Goal: Information Seeking & Learning: Learn about a topic

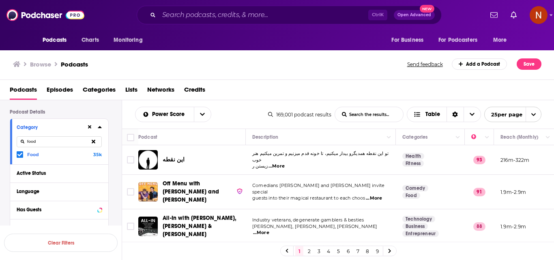
scroll to position [41, 0]
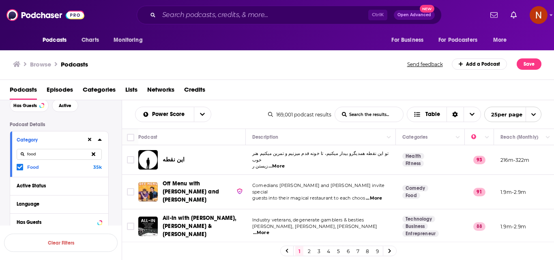
click at [94, 156] on icon at bounding box center [94, 153] width 4 height 5
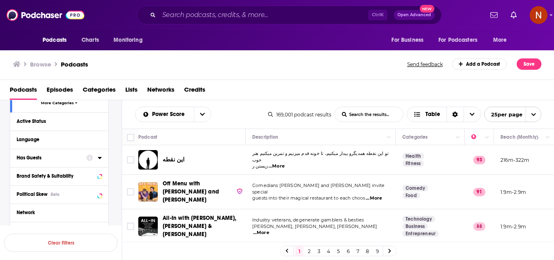
scroll to position [203, 0]
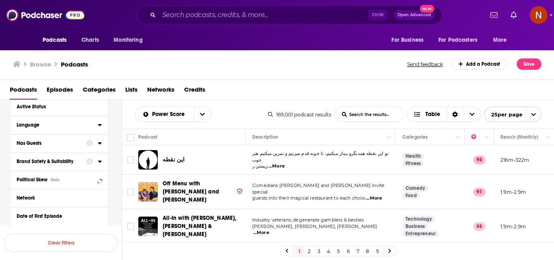
click at [48, 125] on div "Language" at bounding box center [55, 125] width 76 height 6
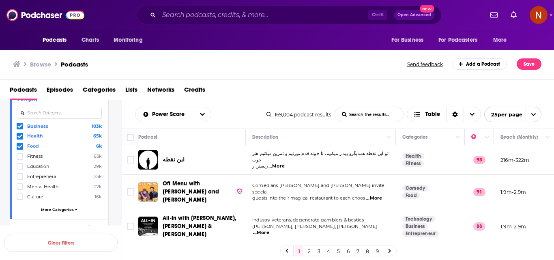
scroll to position [81, 0]
click at [192, 150] on div "این نقطه" at bounding box center [205, 159] width 84 height 19
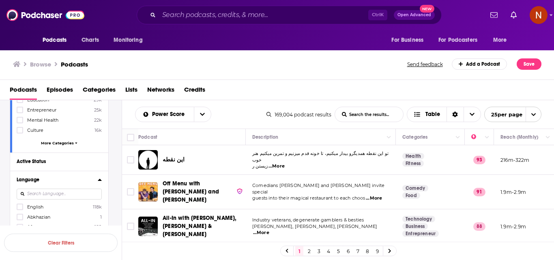
scroll to position [162, 0]
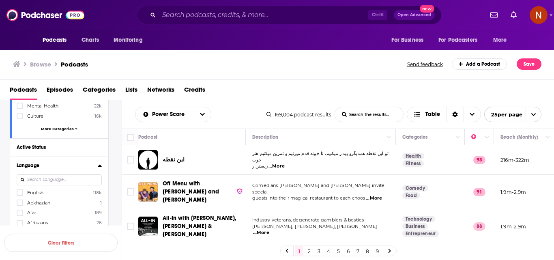
click at [52, 183] on input at bounding box center [59, 180] width 85 height 11
type input "ara"
click at [29, 194] on span "Arabic" at bounding box center [34, 193] width 14 height 6
click at [20, 195] on input "multiSelectOption-ar-0" at bounding box center [20, 195] width 0 height 0
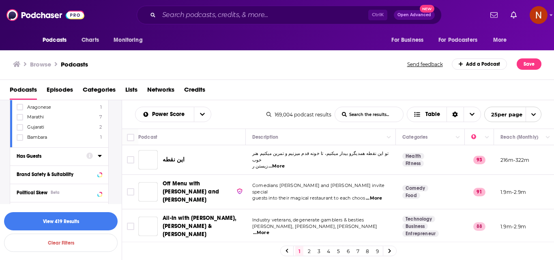
scroll to position [446, 0]
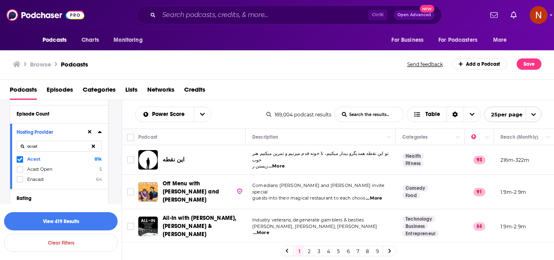
click at [93, 149] on icon at bounding box center [94, 146] width 4 height 5
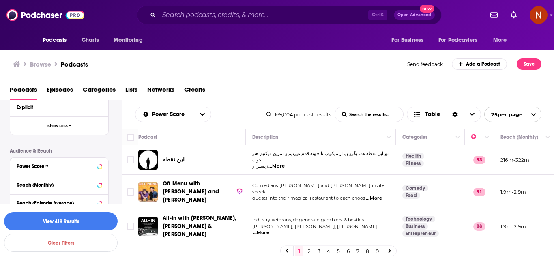
scroll to position [649, 0]
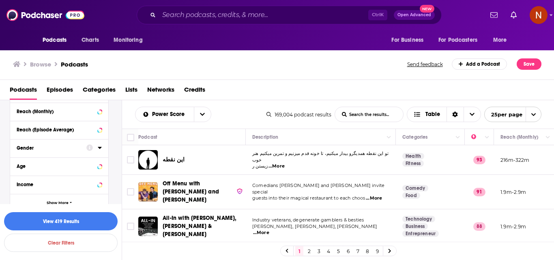
click at [52, 146] on div "Gender" at bounding box center [49, 148] width 65 height 6
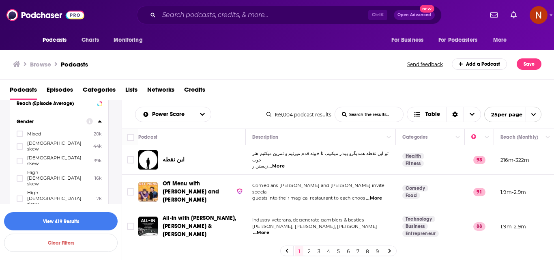
scroll to position [690, 0]
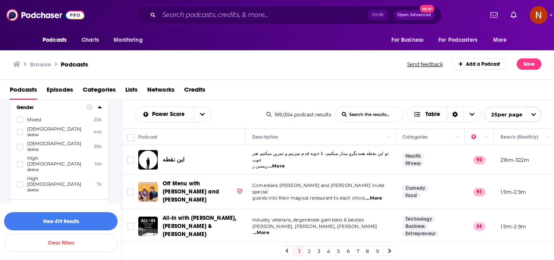
click at [53, 130] on span "[DEMOGRAPHIC_DATA] skew" at bounding box center [58, 131] width 62 height 11
click at [20, 135] on input "multiSelectOption-moderatefemale-1" at bounding box center [20, 135] width 0 height 0
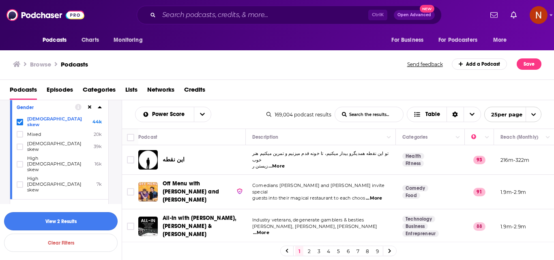
click at [65, 220] on button "View 2 Results" at bounding box center [61, 221] width 114 height 18
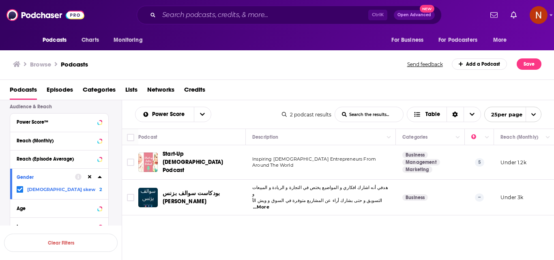
scroll to position [551, 0]
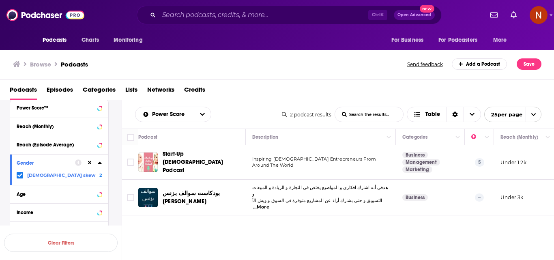
click at [19, 178] on icon at bounding box center [19, 175] width 5 height 5
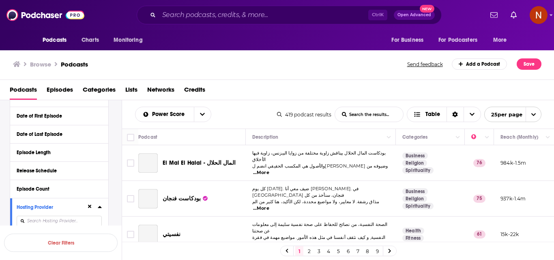
scroll to position [24, 0]
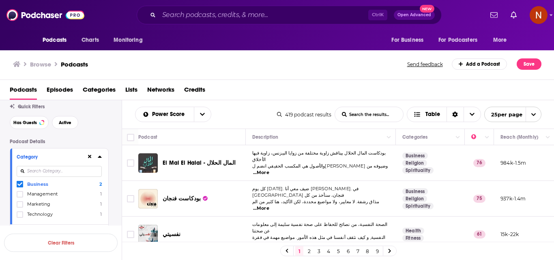
click at [49, 172] on input at bounding box center [59, 171] width 85 height 11
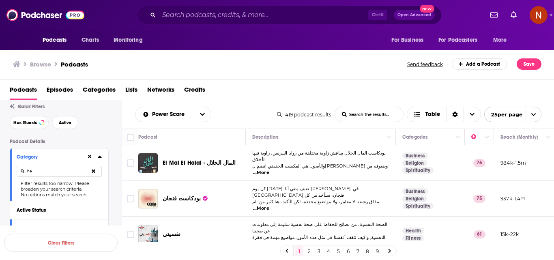
type input "h"
type input "health"
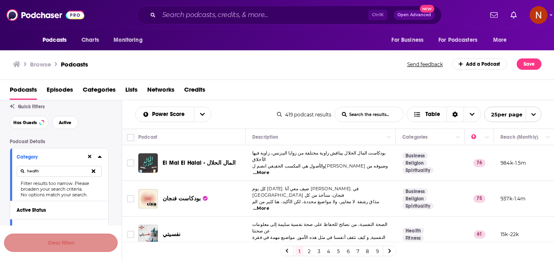
click at [77, 245] on button "Clear Filters" at bounding box center [61, 243] width 114 height 18
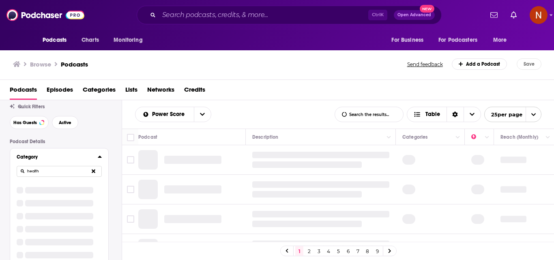
click at [59, 171] on input "health" at bounding box center [59, 171] width 85 height 11
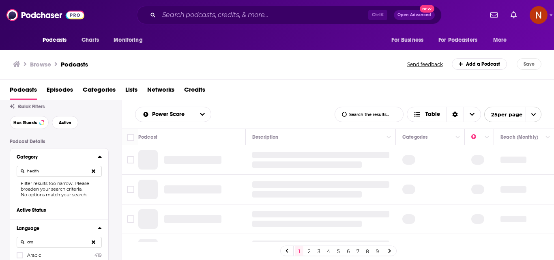
click at [93, 170] on icon at bounding box center [94, 171] width 4 height 4
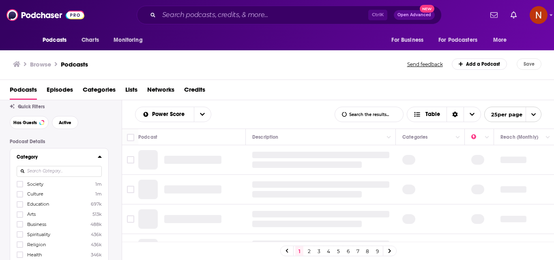
click at [59, 168] on input at bounding box center [59, 171] width 85 height 11
click at [59, 169] on input at bounding box center [59, 171] width 85 height 11
type input "Busines"
click at [36, 185] on span "Business" at bounding box center [36, 184] width 19 height 6
click at [20, 187] on input "multiSelectOption-business-0" at bounding box center [20, 187] width 0 height 0
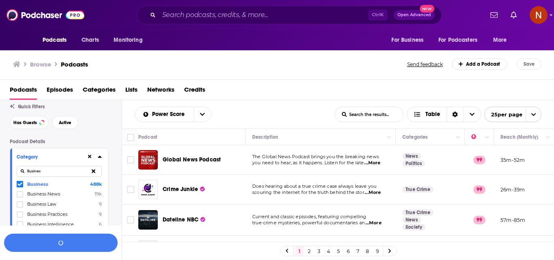
click at [94, 170] on icon at bounding box center [94, 170] width 4 height 5
click at [77, 171] on input at bounding box center [59, 171] width 85 height 11
type input "health"
click at [35, 185] on span "Health" at bounding box center [34, 184] width 15 height 6
click at [20, 187] on input "multiSelectOption-health-0" at bounding box center [20, 187] width 0 height 0
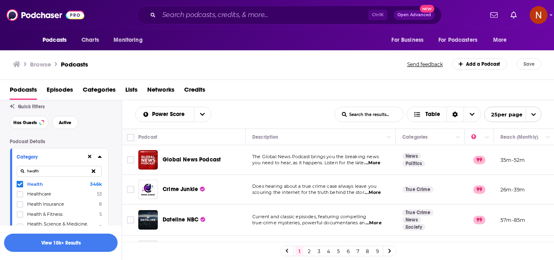
click at [95, 170] on icon at bounding box center [94, 171] width 4 height 4
click at [85, 173] on input at bounding box center [59, 171] width 85 height 11
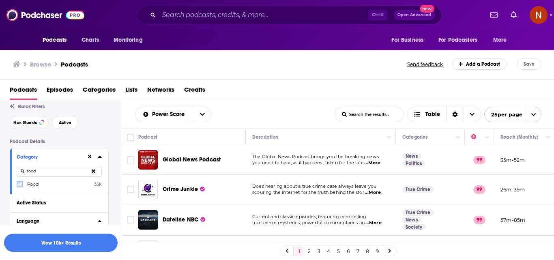
type input "food"
click at [22, 183] on icon at bounding box center [19, 185] width 5 height 4
click at [93, 173] on icon at bounding box center [94, 171] width 4 height 4
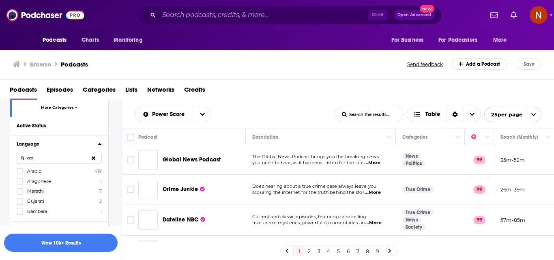
scroll to position [186, 0]
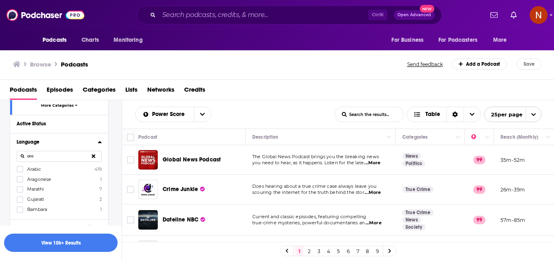
click at [19, 170] on icon at bounding box center [19, 170] width 5 height 4
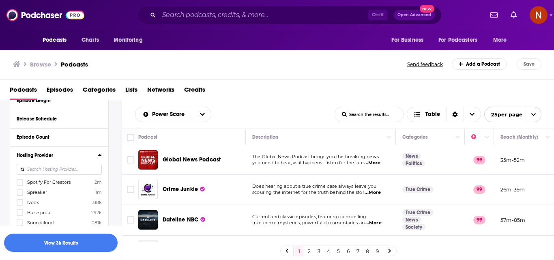
scroll to position [429, 0]
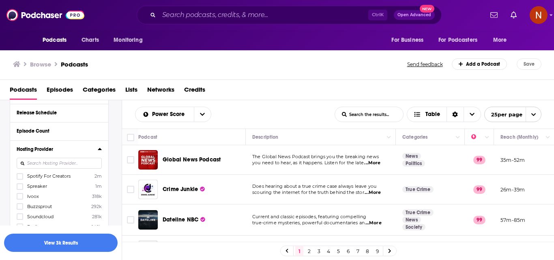
click at [41, 184] on span "Spreaker" at bounding box center [37, 186] width 20 height 6
click at [20, 189] on input "multiSelectOption-Spreaker-1" at bounding box center [20, 189] width 0 height 0
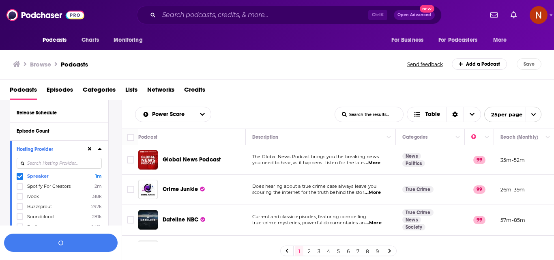
click at [59, 168] on input at bounding box center [59, 163] width 85 height 11
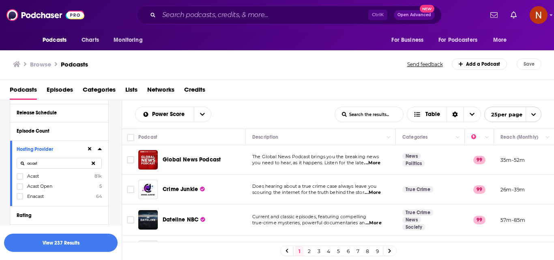
type input "acast"
click at [36, 175] on span "Acast" at bounding box center [33, 176] width 12 height 6
click at [20, 179] on input "multiSelectOption-Acast-0" at bounding box center [20, 179] width 0 height 0
click at [94, 165] on icon at bounding box center [94, 163] width 4 height 5
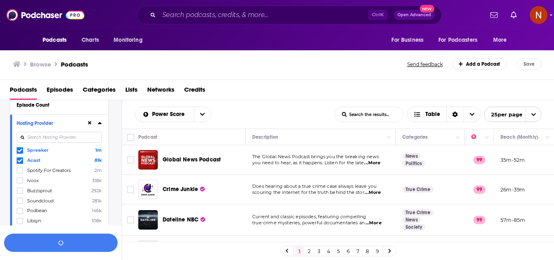
scroll to position [470, 0]
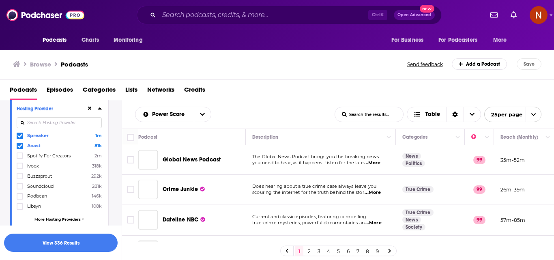
click at [43, 198] on span "Podbean" at bounding box center [37, 196] width 20 height 6
click at [20, 199] on input "multiSelectOption-Podbean-6" at bounding box center [20, 199] width 0 height 0
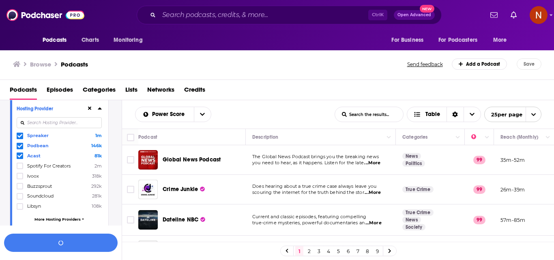
click at [37, 207] on span "Libsyn" at bounding box center [34, 206] width 14 height 6
click at [20, 209] on input "multiSelectOption-Libsyn-7" at bounding box center [20, 209] width 0 height 0
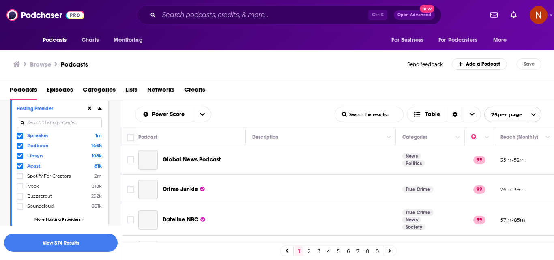
click at [51, 121] on input at bounding box center [59, 122] width 85 height 11
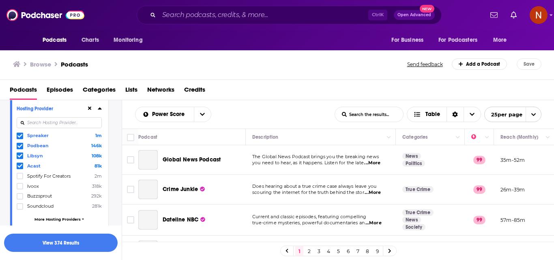
click at [51, 122] on input at bounding box center [59, 122] width 85 height 11
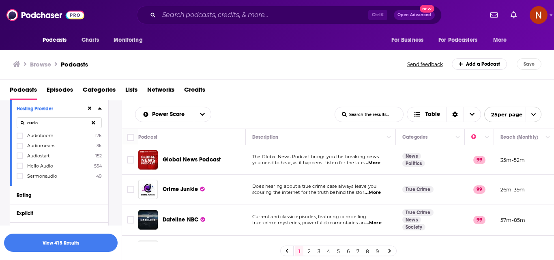
type input "audio"
click at [26, 139] on label "Audioboom 12k" at bounding box center [59, 135] width 85 height 7
click at [20, 138] on input "multiSelectOption-Audioboom-0" at bounding box center [20, 138] width 0 height 0
click at [91, 121] on button at bounding box center [93, 122] width 17 height 19
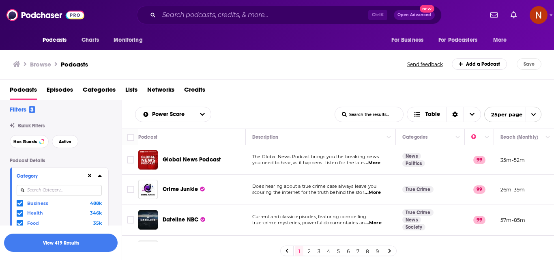
scroll to position [0, 0]
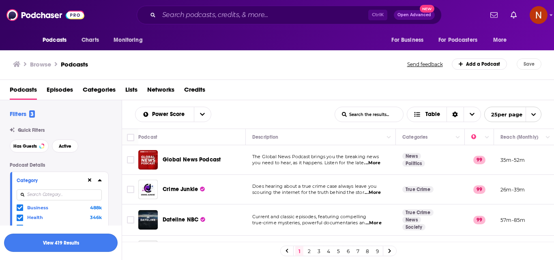
click at [59, 242] on button "View 419 Results" at bounding box center [61, 243] width 114 height 18
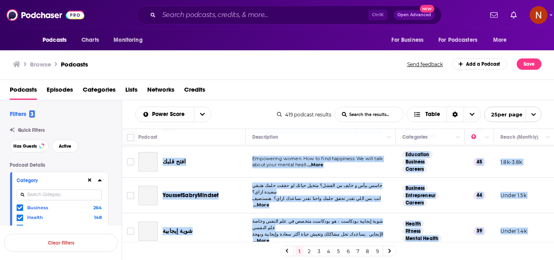
scroll to position [683, 0]
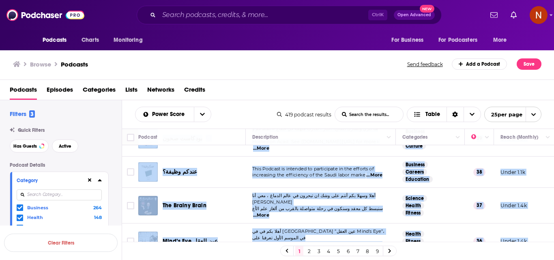
drag, startPoint x: 163, startPoint y: 151, endPoint x: 534, endPoint y: 221, distance: 377.4
copy tbody "Lo Ips Do Sitam - conse adipis elitsed doeiu tempor incidi utlab etdolo ma aliq…"
click at [309, 249] on link "2" at bounding box center [309, 251] width 8 height 10
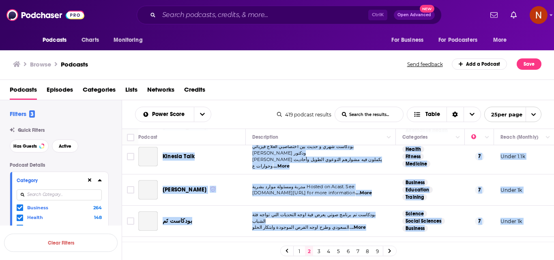
scroll to position [680, 0]
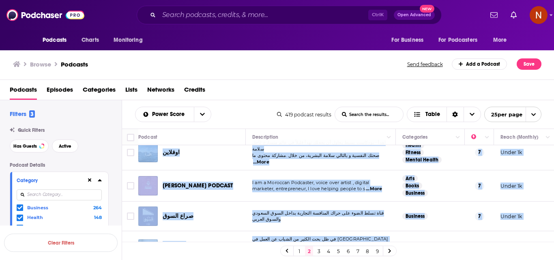
drag, startPoint x: 163, startPoint y: 150, endPoint x: 532, endPoint y: 229, distance: 378.0
copy tbody "lor ipsumd - sita conse ad elits doeius tem incidi - utla etdol ma aliqu enimad…"
click at [319, 252] on link "3" at bounding box center [319, 251] width 8 height 10
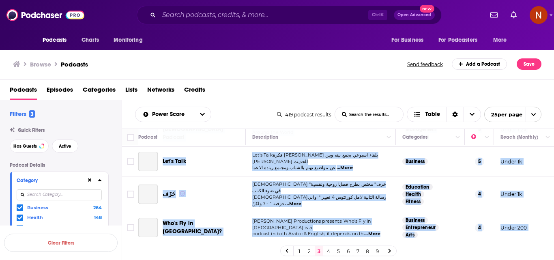
scroll to position [672, 0]
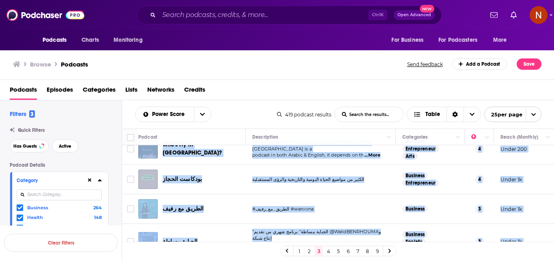
drag, startPoint x: 162, startPoint y: 150, endPoint x: 528, endPoint y: 226, distance: 374.2
copy tbody "Lore Ipsumdolo Si Ametco Ad'el seddoeiusm temporinc utlabo etdolorem: *Aliq eni…"
click at [328, 249] on link "4" at bounding box center [329, 251] width 8 height 10
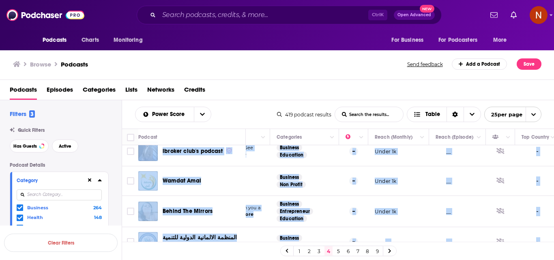
scroll to position [670, 184]
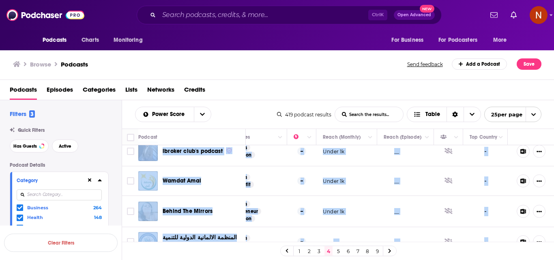
drag, startPoint x: 169, startPoint y: 164, endPoint x: 235, endPoint y: 224, distance: 88.5
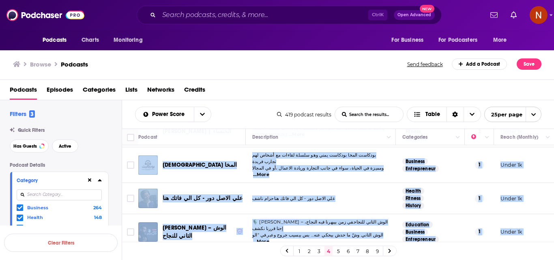
scroll to position [0, 0]
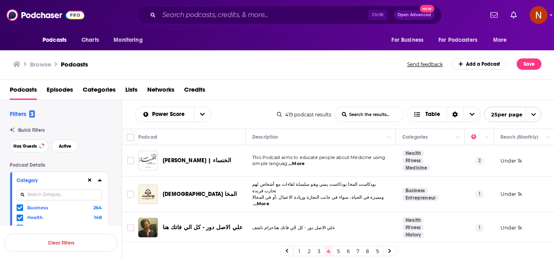
click at [225, 70] on div "Browse Podcasts Send feedback Add a Podcast Save" at bounding box center [277, 64] width 555 height 31
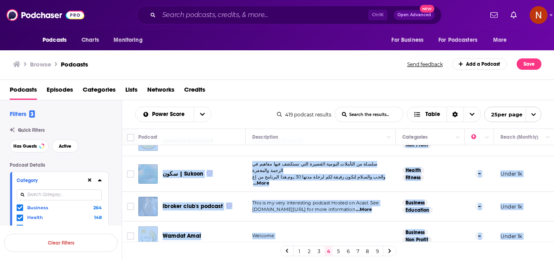
scroll to position [670, 0]
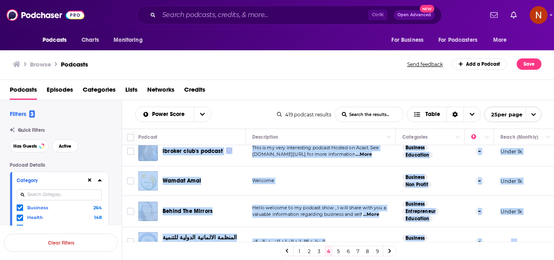
drag, startPoint x: 169, startPoint y: 166, endPoint x: 530, endPoint y: 225, distance: 366.1
copy tbody "Lo Ipsumd | sitamet Cons Adipisc elit se doeiusm tempor incid Utlabore etdol ma…"
